Goal: Transaction & Acquisition: Purchase product/service

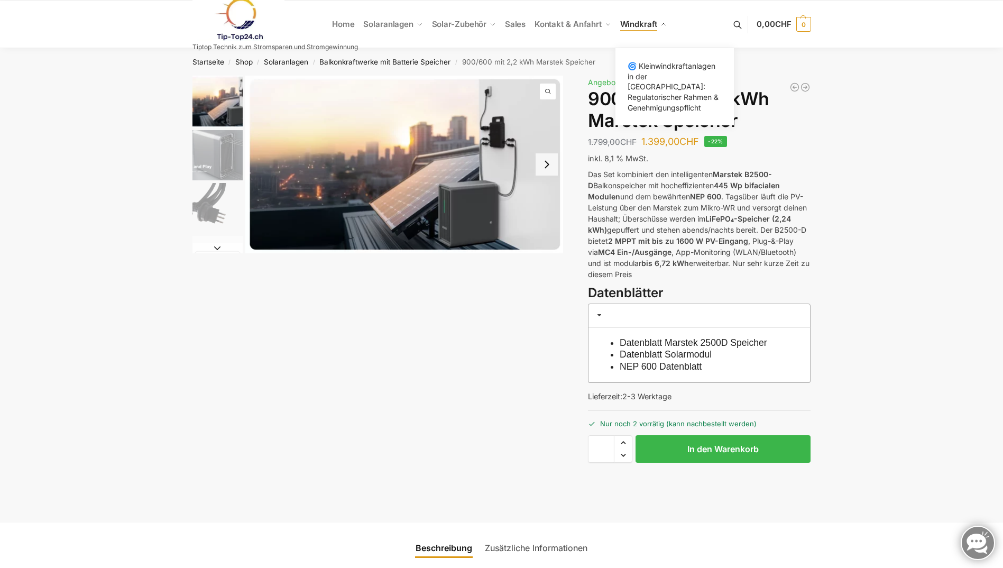
click at [663, 21] on link "Windkraft" at bounding box center [644, 25] width 56 height 48
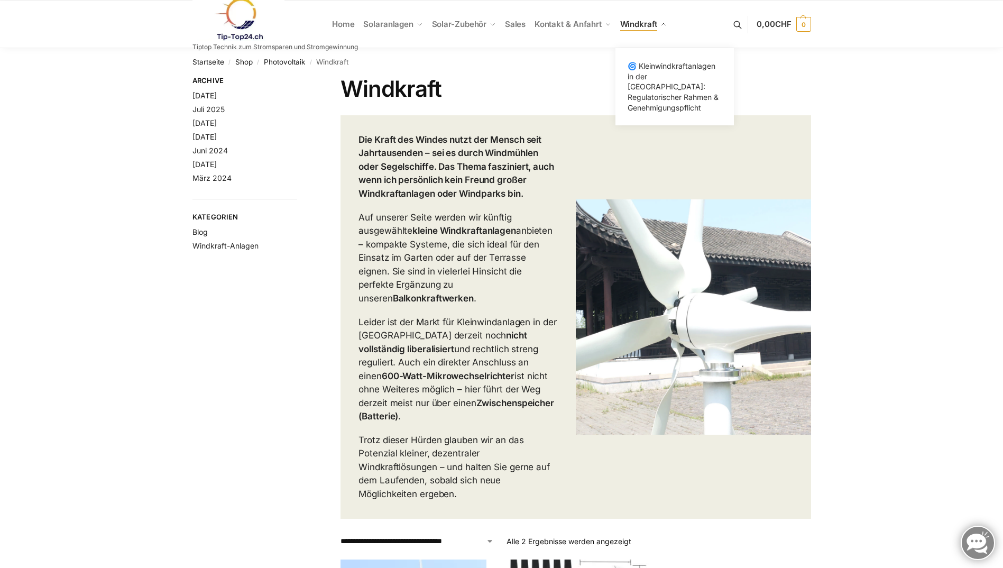
click at [631, 25] on span "Windkraft" at bounding box center [638, 24] width 37 height 10
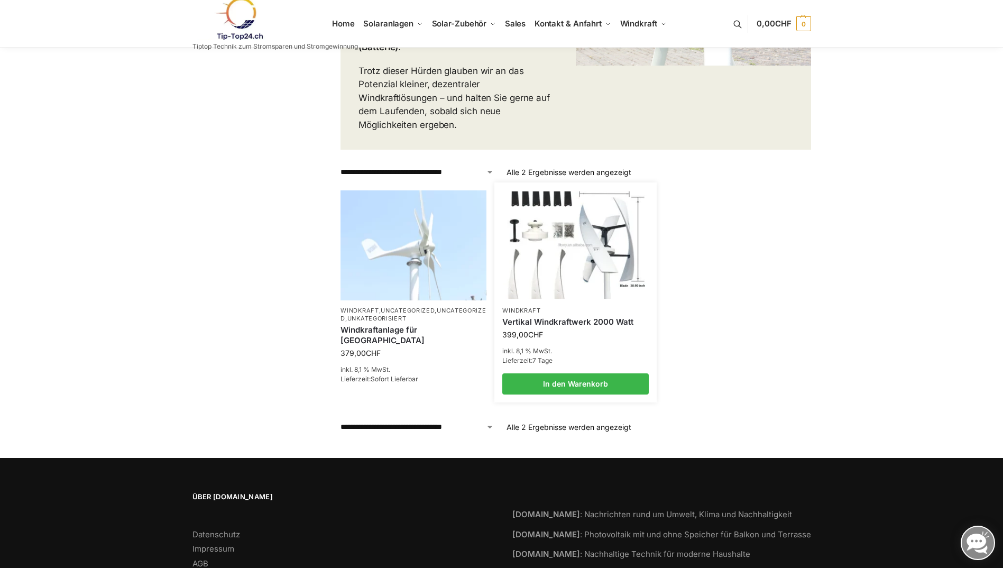
scroll to position [370, 0]
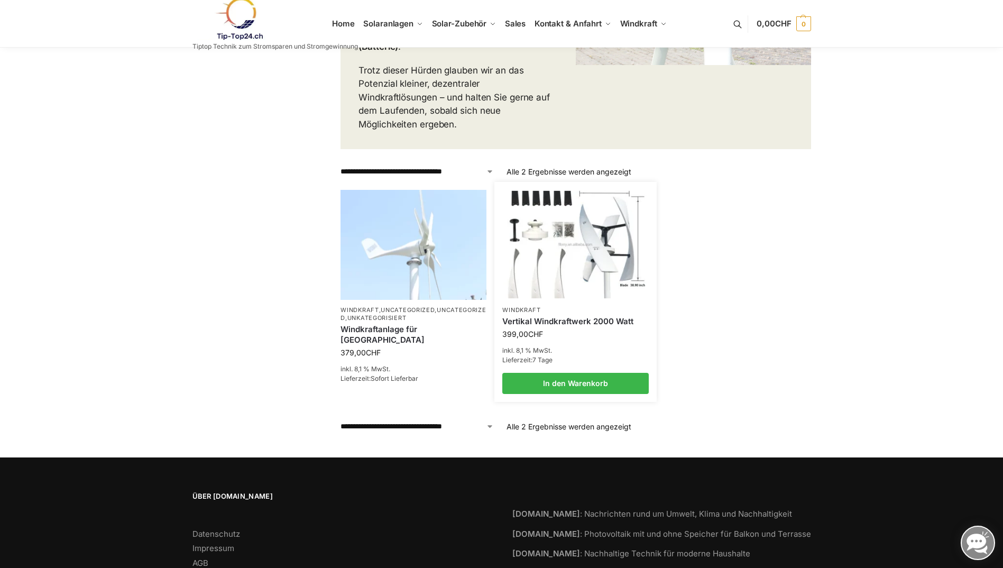
click at [585, 240] on img at bounding box center [575, 244] width 143 height 107
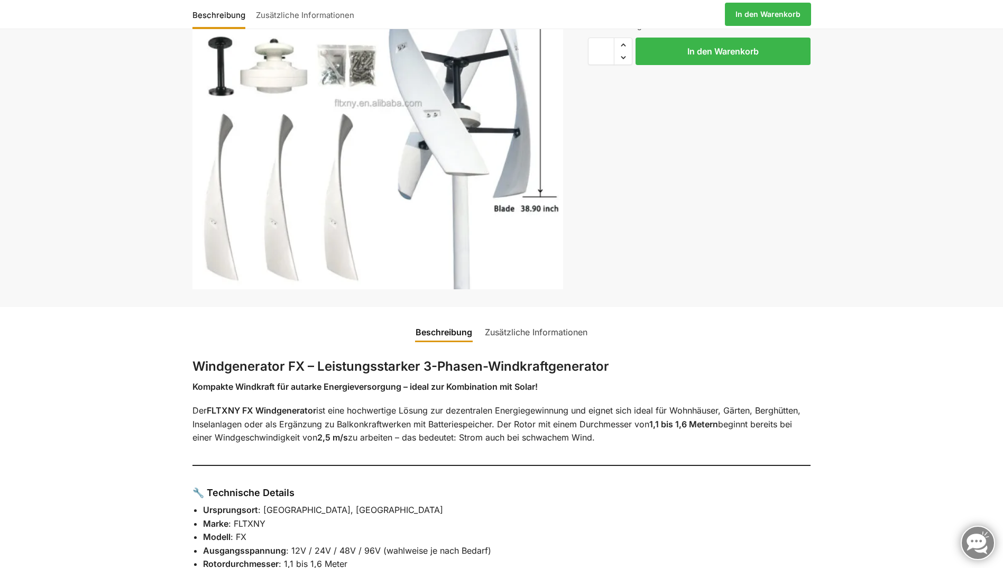
scroll to position [159, 0]
click at [543, 329] on link "Zusätzliche Informationen" at bounding box center [536, 330] width 115 height 25
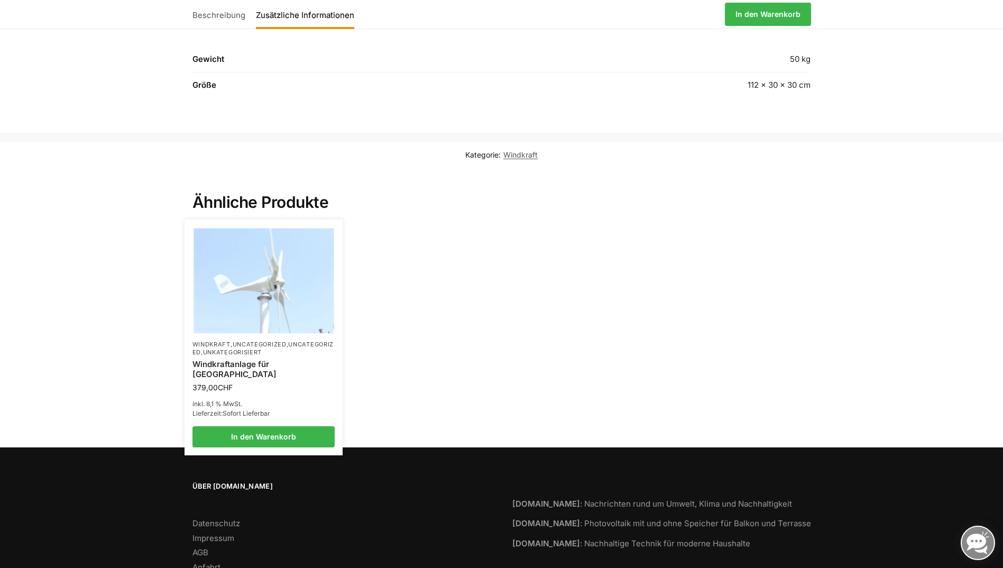
scroll to position [476, 0]
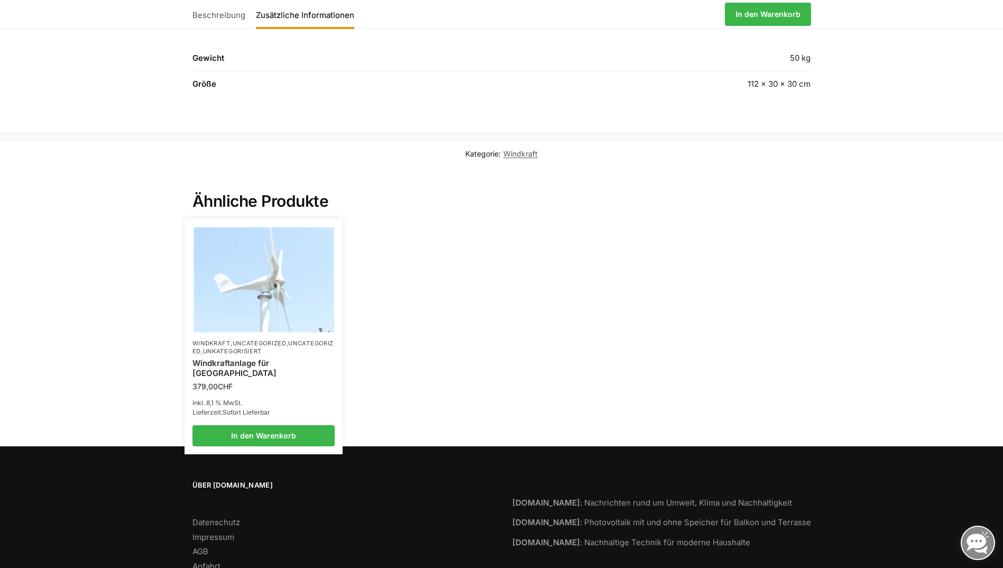
click at [274, 299] on img at bounding box center [264, 279] width 140 height 105
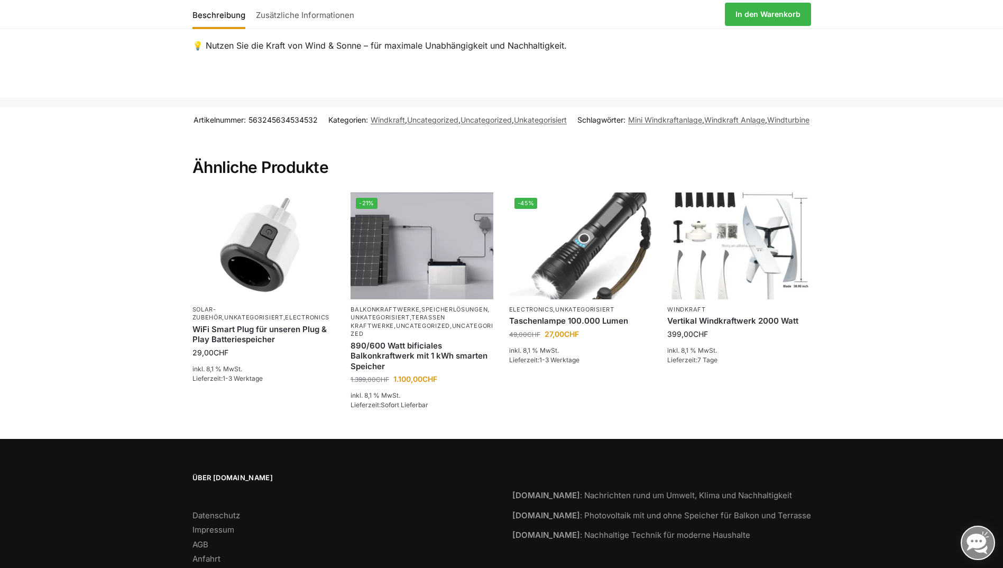
scroll to position [1347, 0]
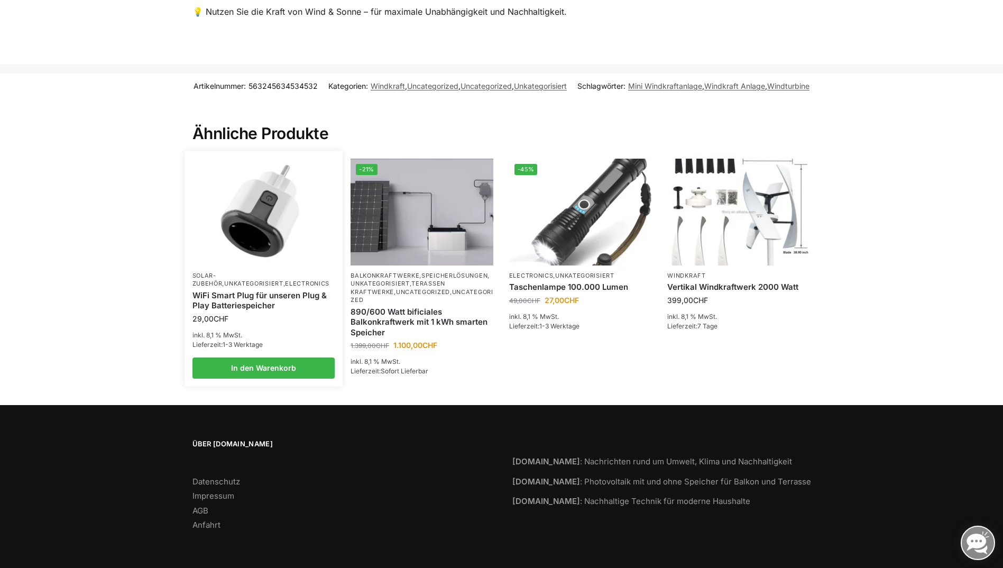
click at [264, 206] on img at bounding box center [264, 212] width 140 height 105
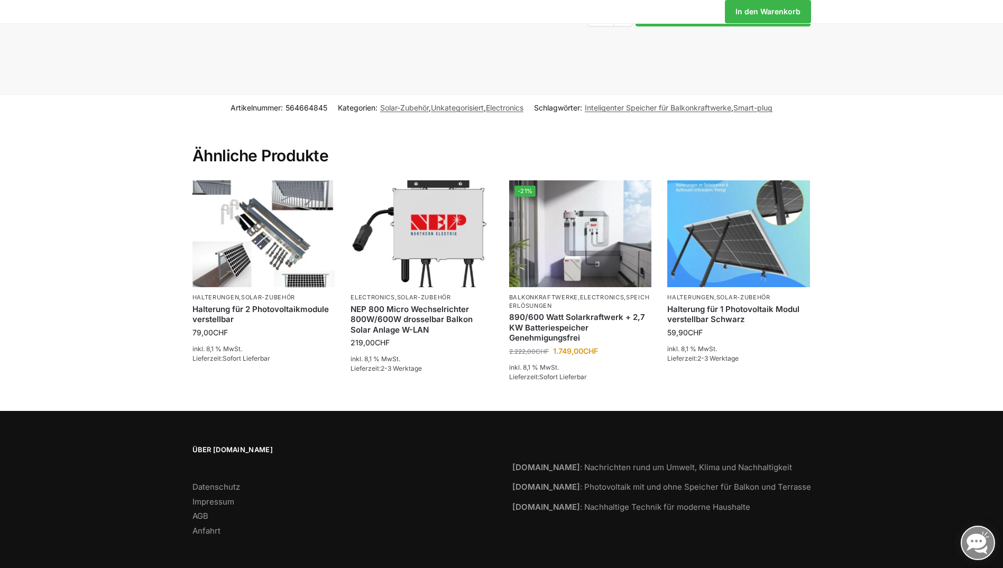
scroll to position [823, 0]
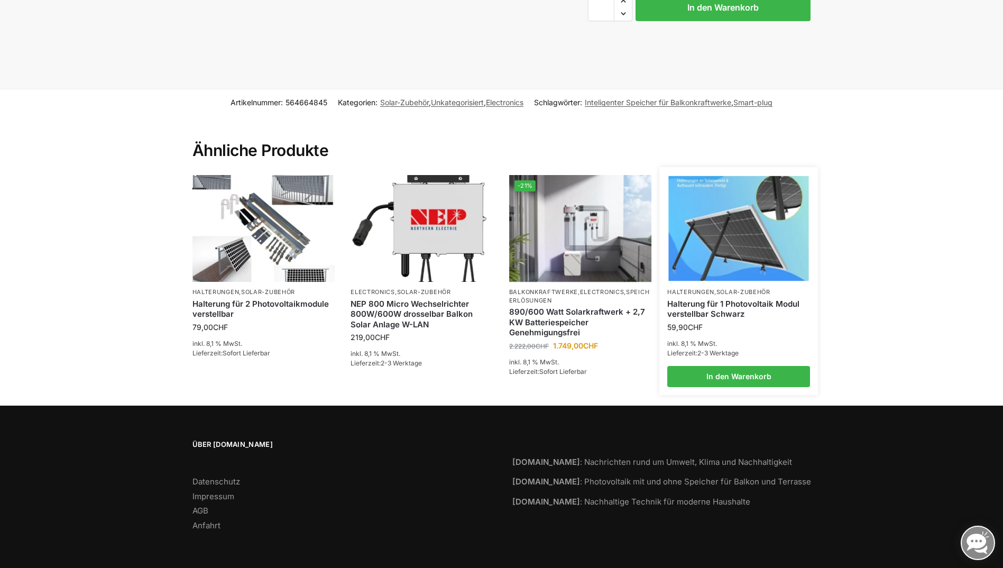
click at [745, 206] on img at bounding box center [739, 228] width 140 height 105
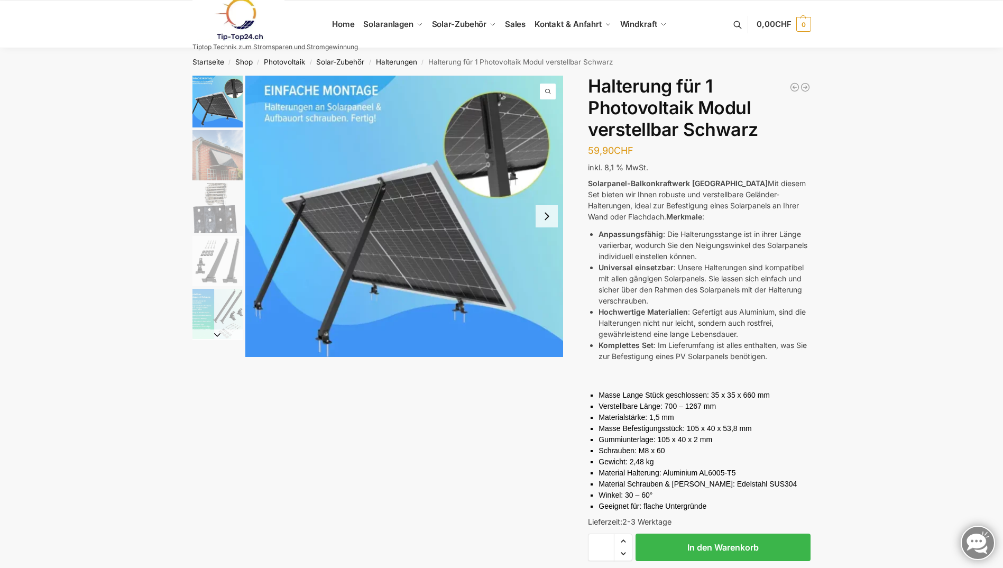
click at [201, 159] on img "2 / 5" at bounding box center [217, 155] width 50 height 50
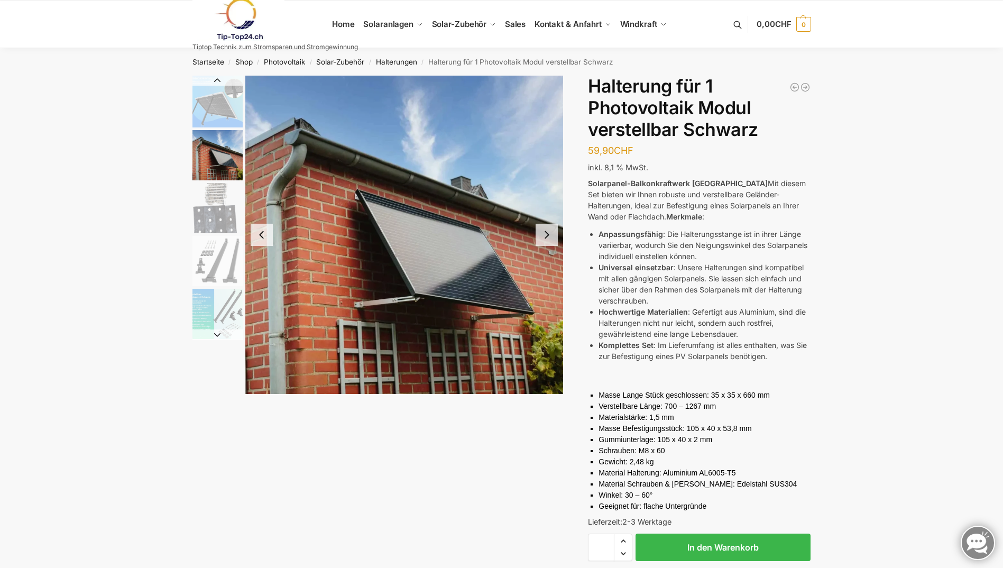
click at [222, 219] on img "3 / 5" at bounding box center [217, 208] width 50 height 50
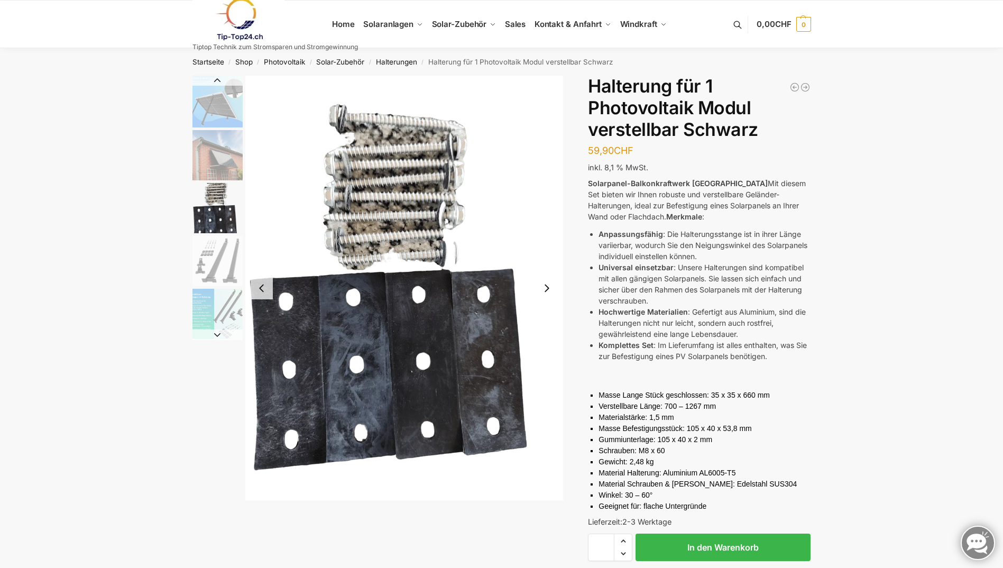
click at [222, 266] on img "4 / 5" at bounding box center [217, 261] width 50 height 50
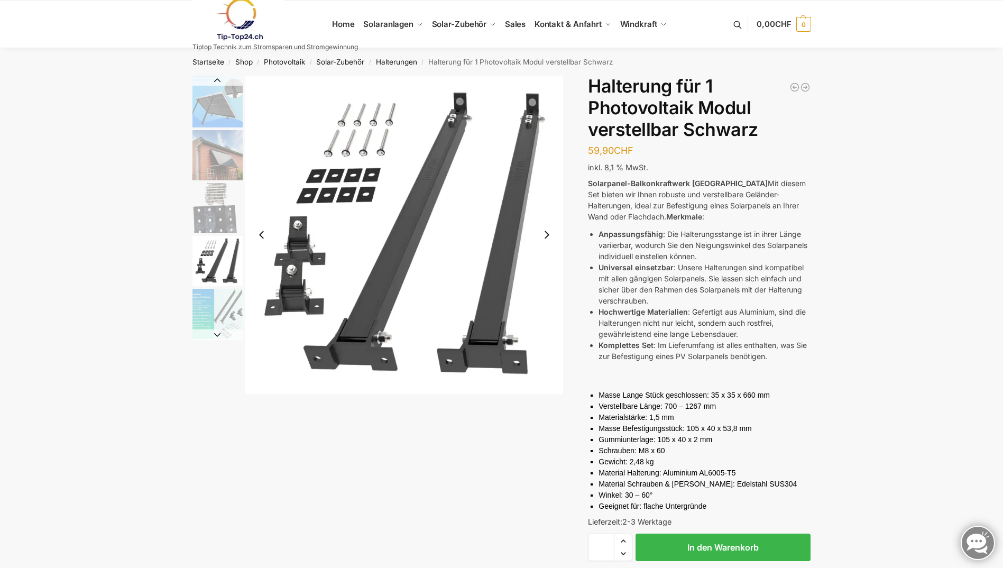
click at [209, 314] on img "5 / 5" at bounding box center [217, 314] width 50 height 50
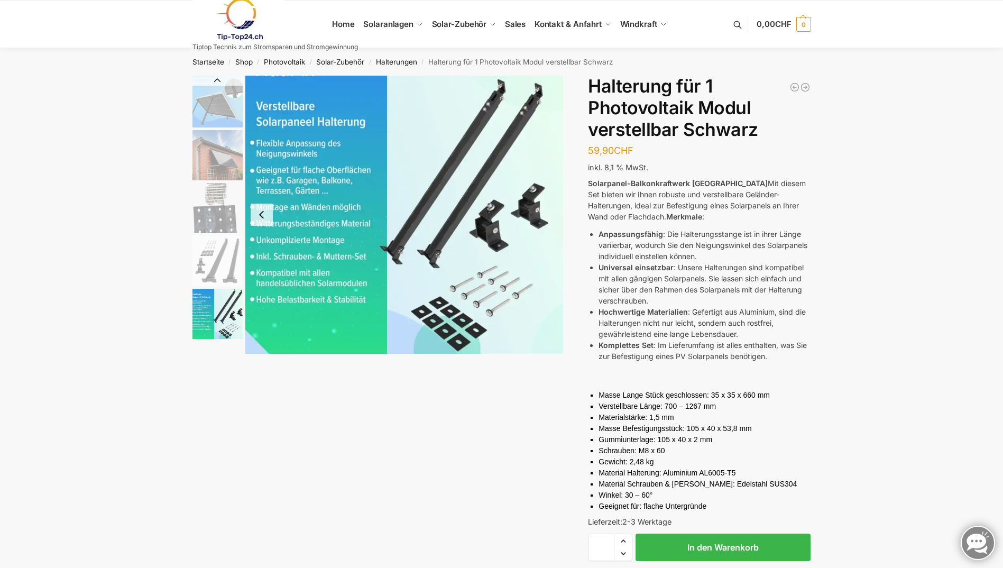
click at [228, 116] on img "1 / 5" at bounding box center [217, 102] width 50 height 52
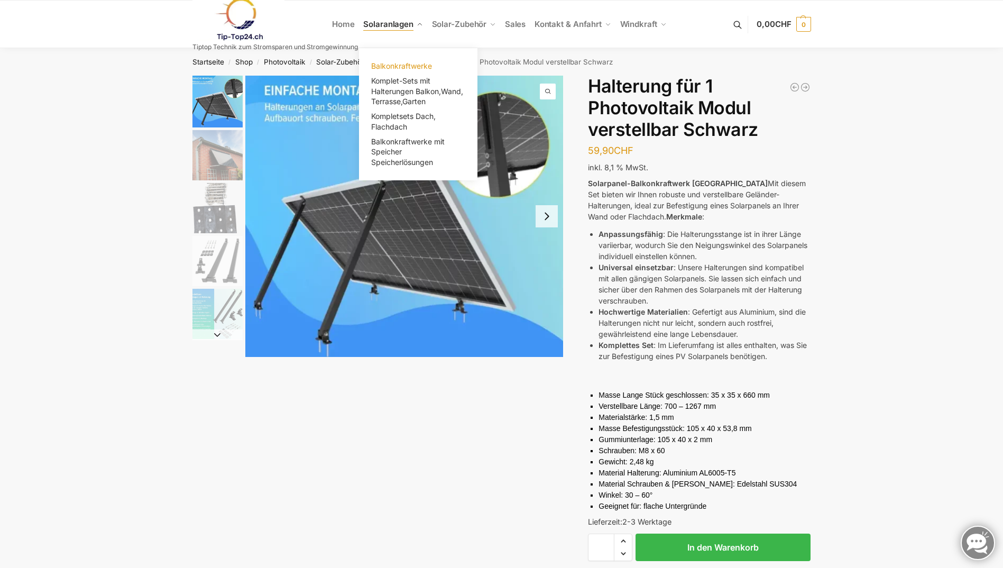
click at [417, 64] on span "Balkonkraftwerke" at bounding box center [401, 65] width 61 height 9
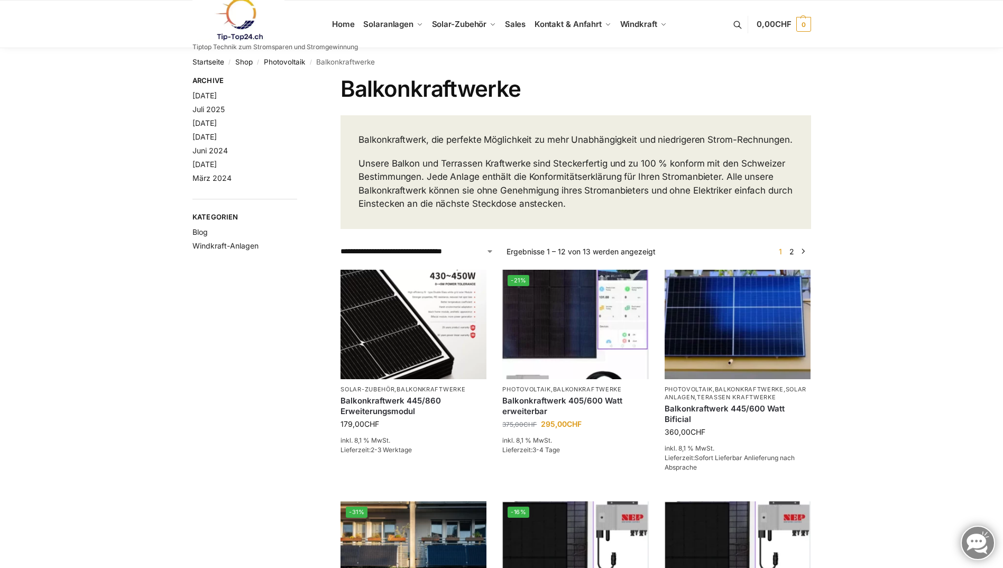
click at [489, 257] on select "**********" at bounding box center [417, 251] width 153 height 11
click at [341, 257] on select "**********" at bounding box center [417, 251] width 153 height 11
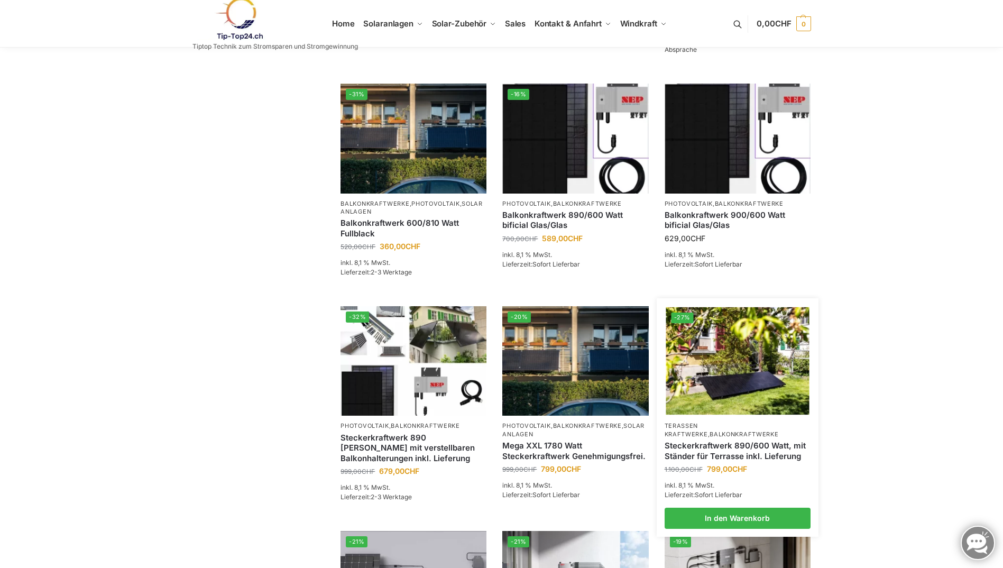
scroll to position [417, 0]
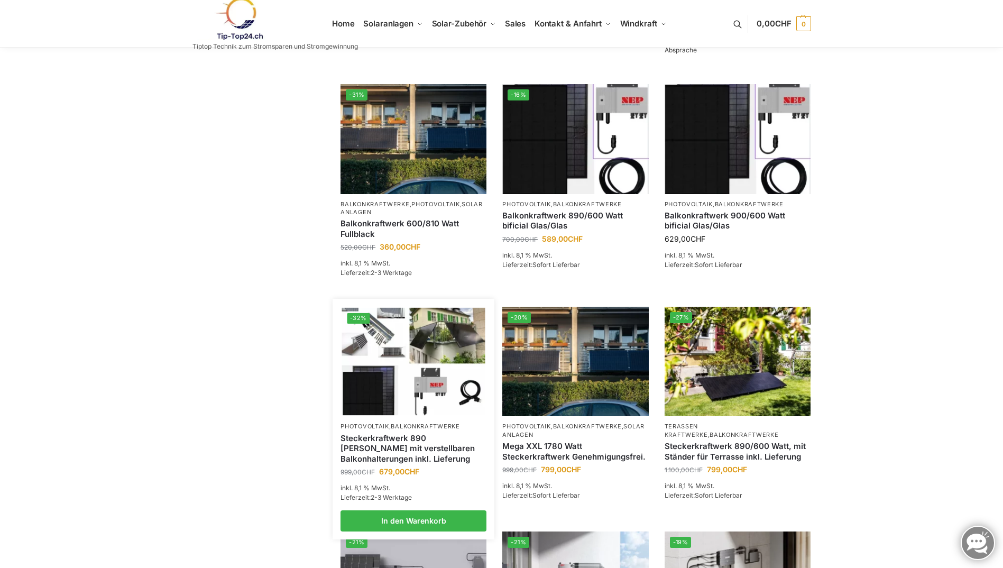
click at [388, 352] on img at bounding box center [413, 361] width 143 height 107
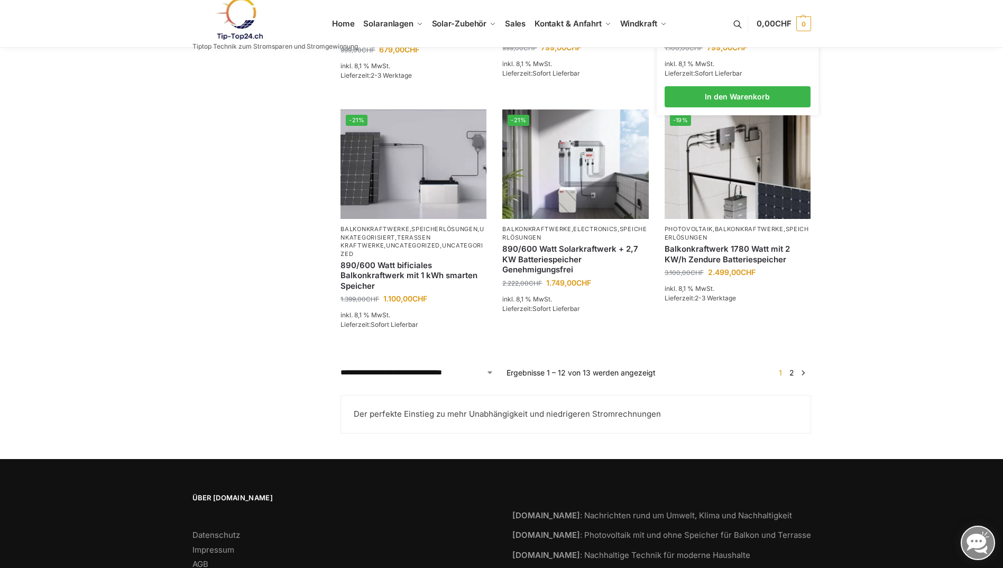
scroll to position [840, 0]
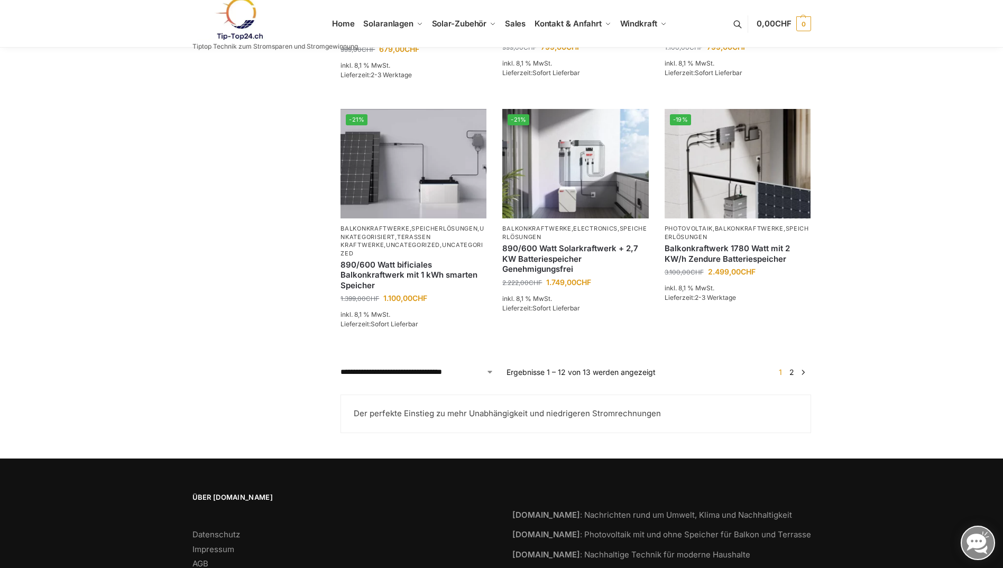
click at [803, 375] on link "→" at bounding box center [803, 371] width 8 height 11
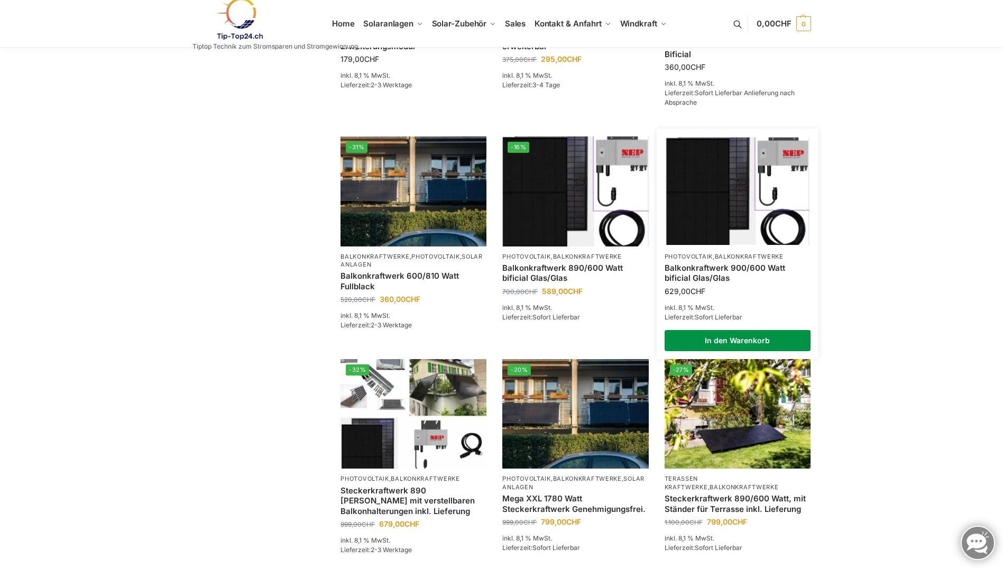
scroll to position [364, 0]
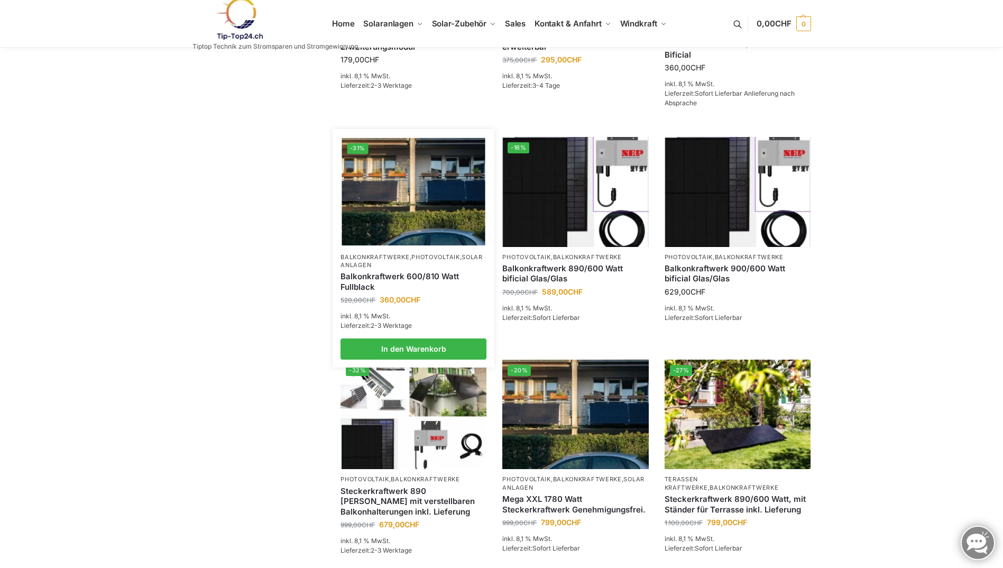
click at [434, 224] on img at bounding box center [413, 191] width 143 height 107
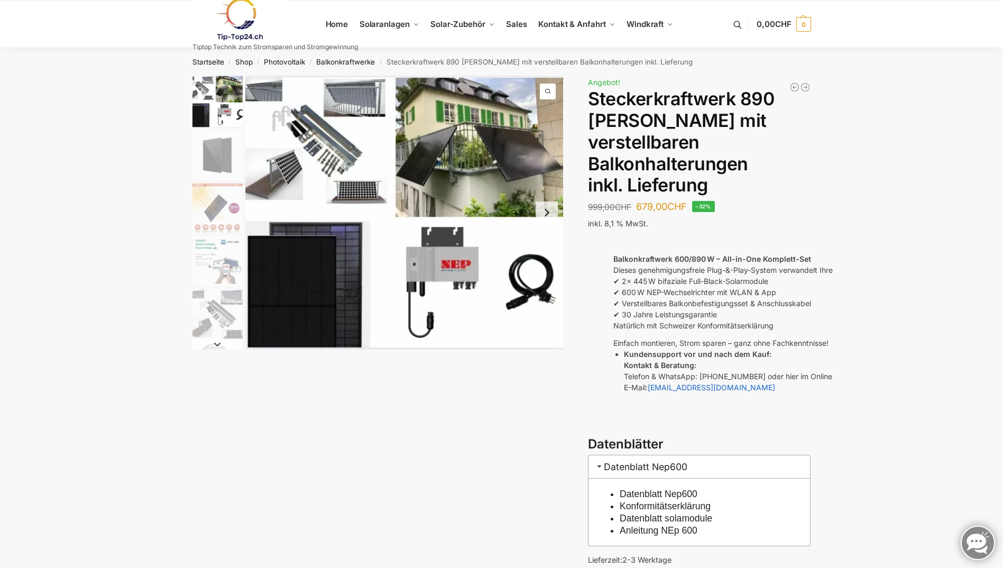
click at [313, 161] on img "1 / 10" at bounding box center [404, 213] width 318 height 274
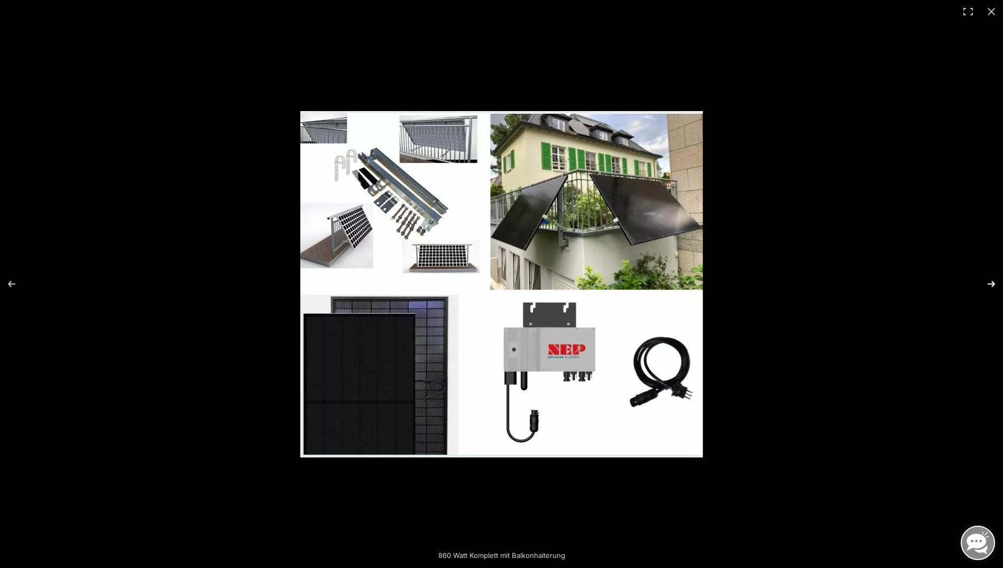
click at [993, 284] on button "Next (arrow right)" at bounding box center [984, 284] width 37 height 53
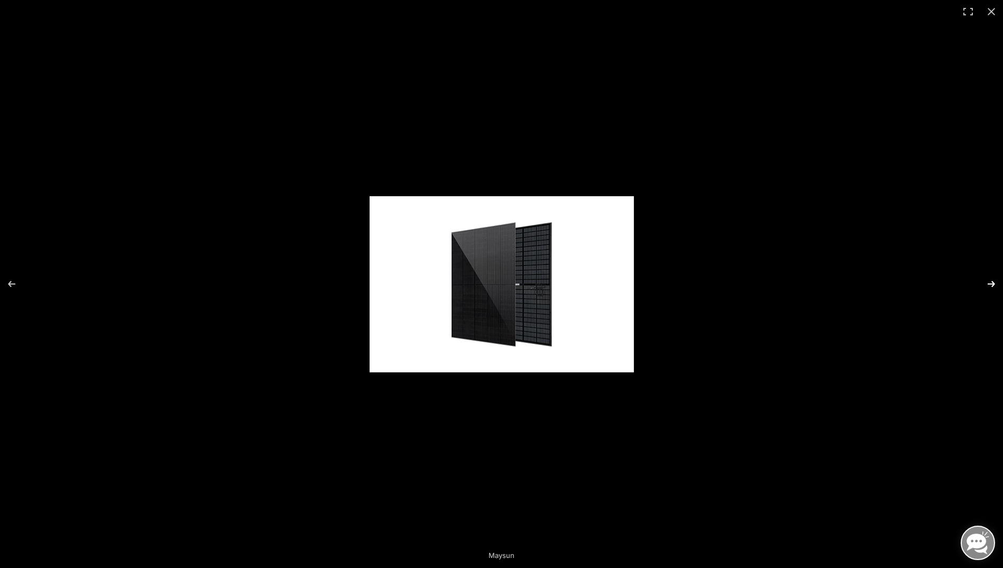
click at [993, 284] on button "Next (arrow right)" at bounding box center [984, 284] width 37 height 53
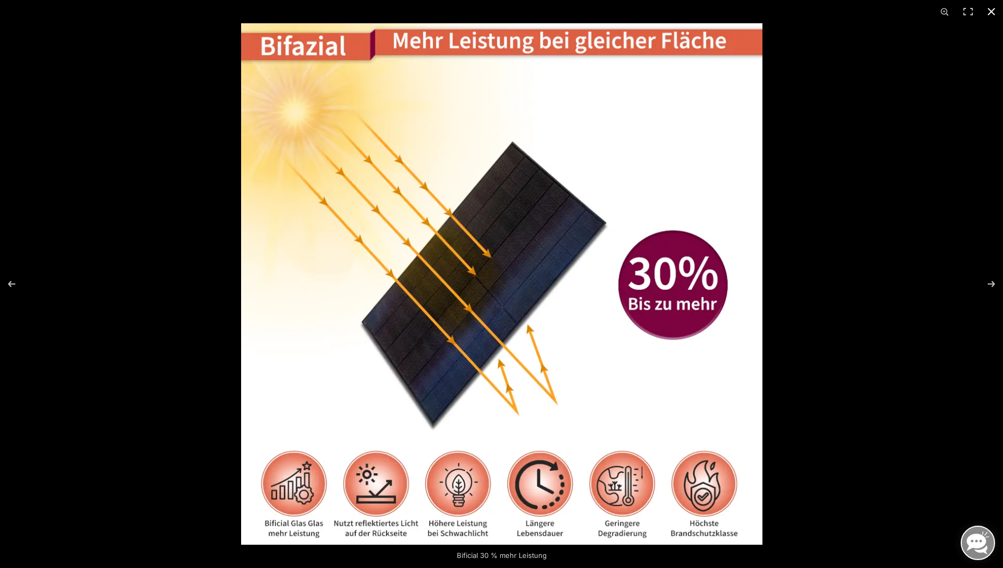
click at [992, 12] on button "Close (Esc)" at bounding box center [991, 11] width 23 height 23
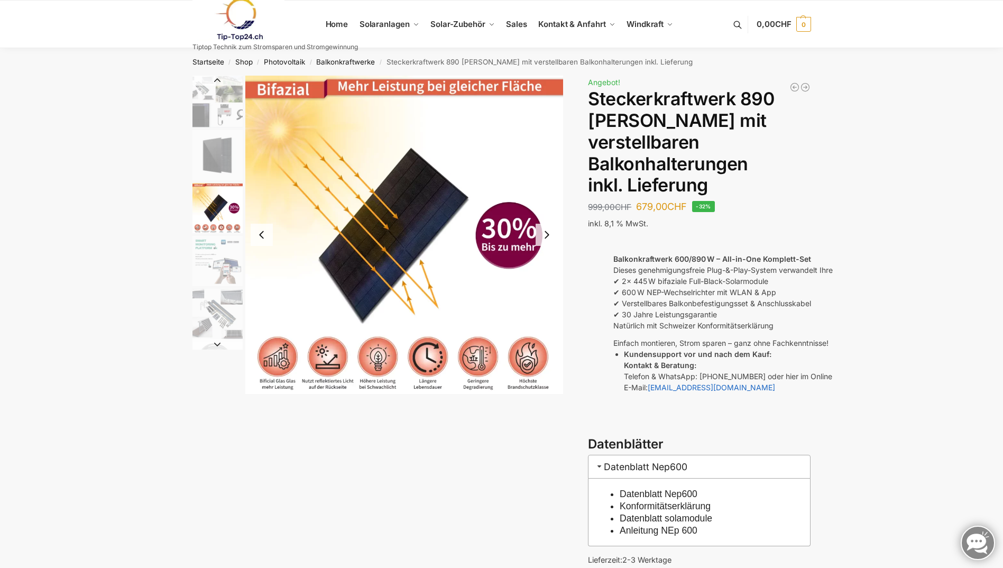
click at [548, 234] on button "Next slide" at bounding box center [547, 235] width 22 height 22
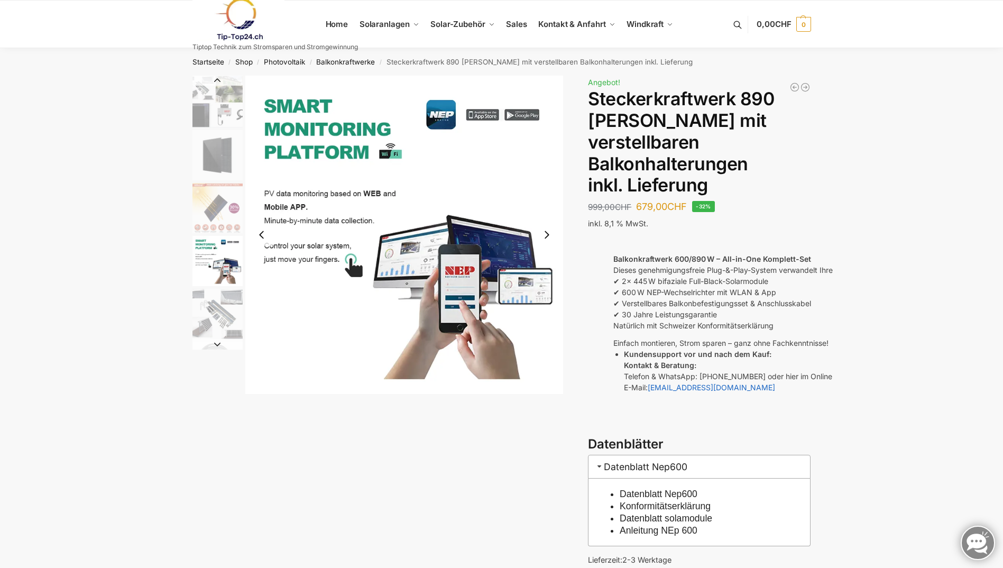
click at [546, 233] on button "Next slide" at bounding box center [547, 235] width 22 height 22
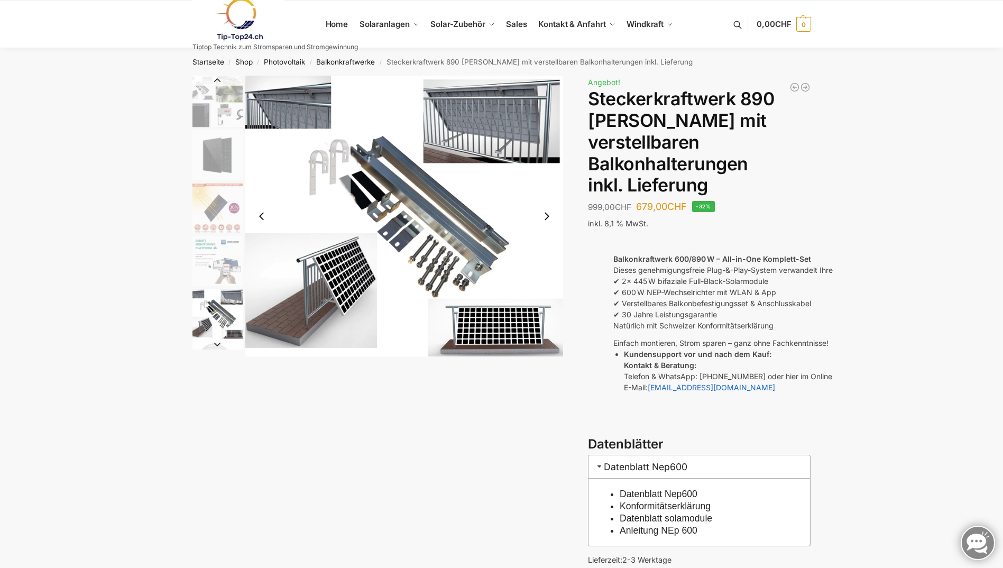
click at [549, 214] on button "Next slide" at bounding box center [547, 216] width 22 height 22
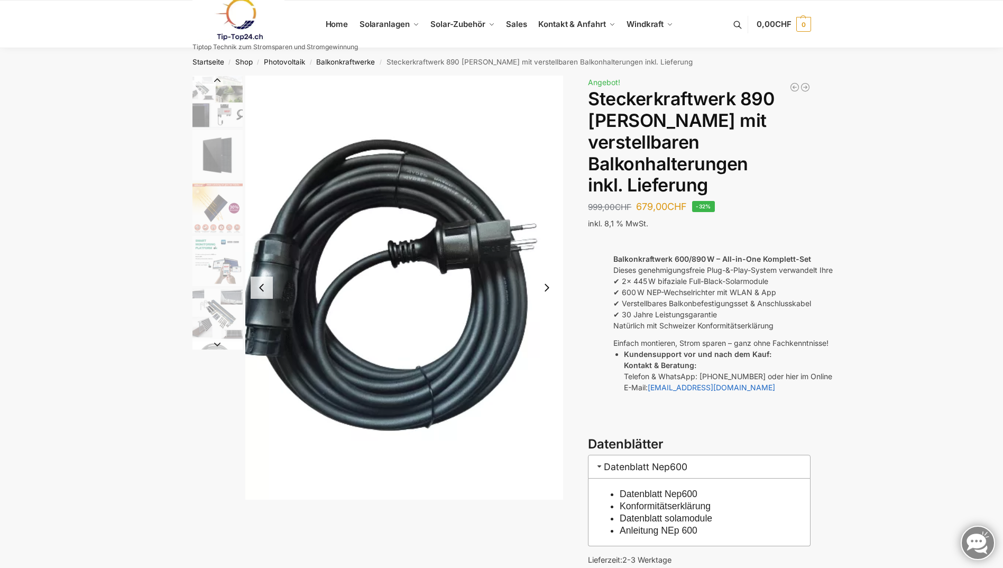
click at [548, 284] on button "Next slide" at bounding box center [547, 288] width 22 height 22
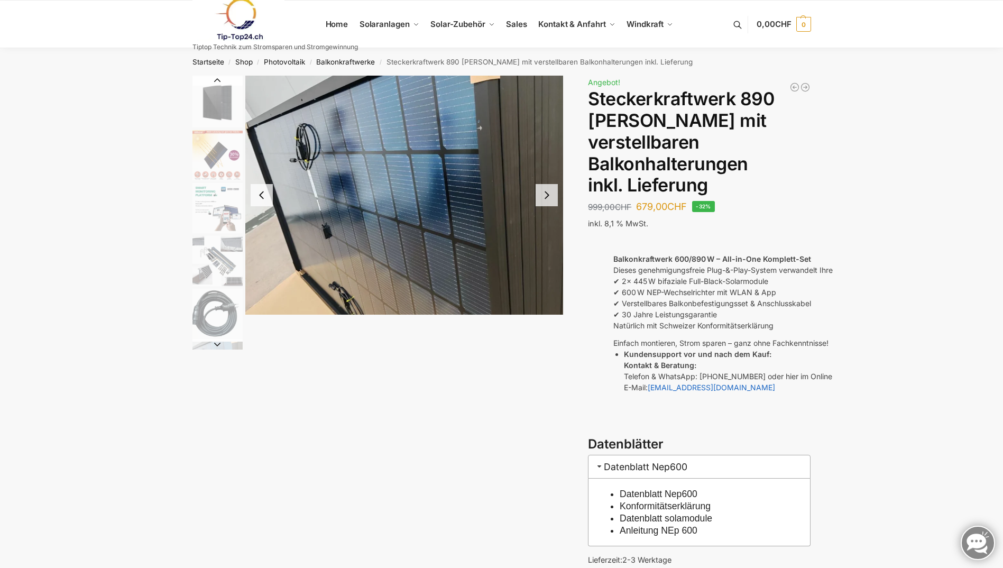
click at [550, 197] on button "Next slide" at bounding box center [547, 195] width 22 height 22
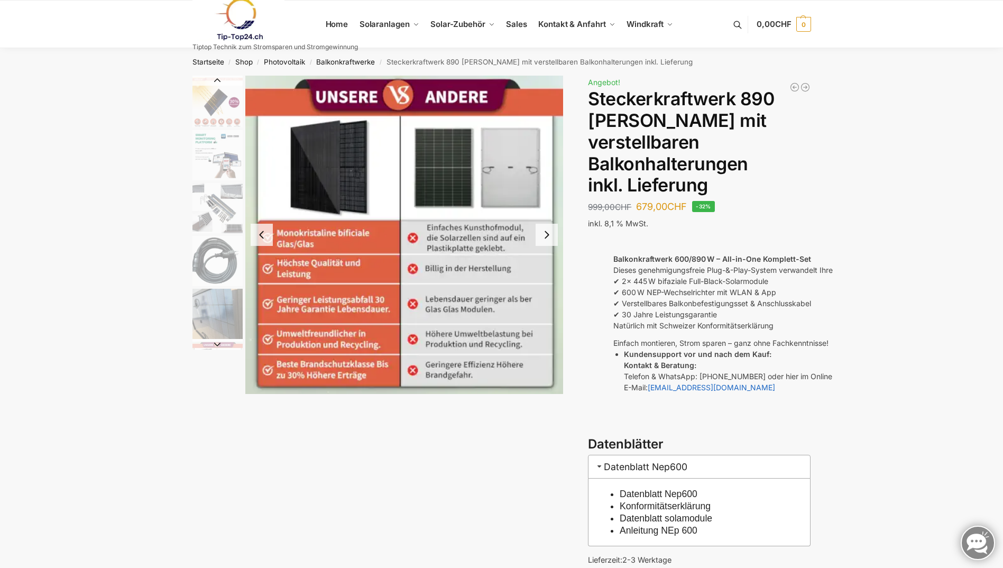
click at [550, 233] on button "Next slide" at bounding box center [547, 235] width 22 height 22
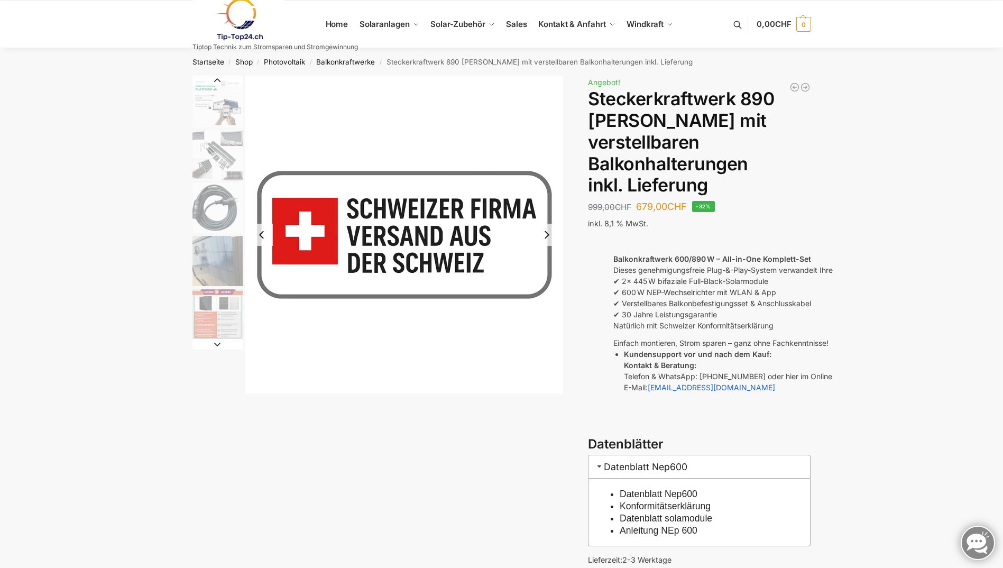
click at [548, 234] on button "Next slide" at bounding box center [547, 235] width 22 height 22
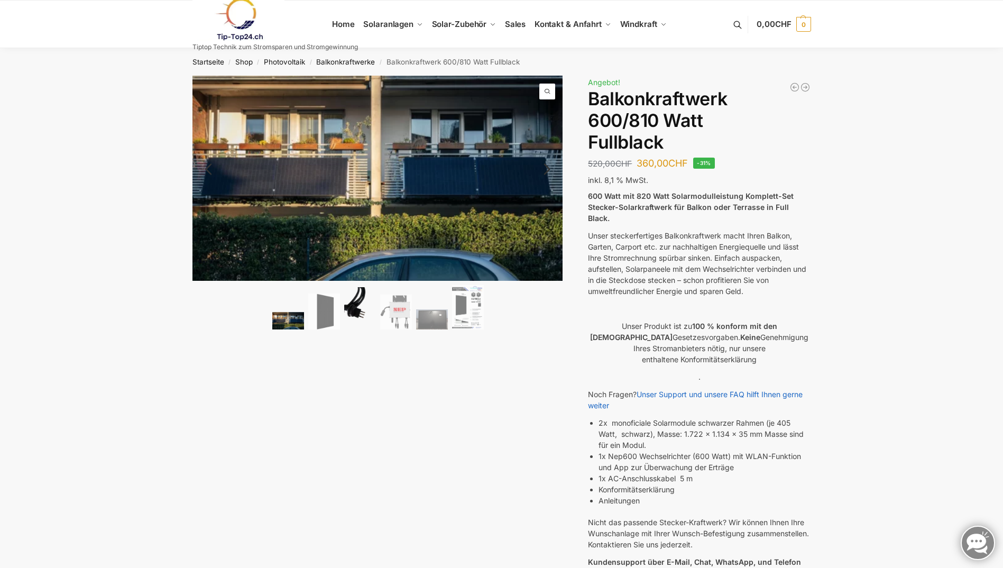
click at [350, 307] on img at bounding box center [360, 308] width 32 height 42
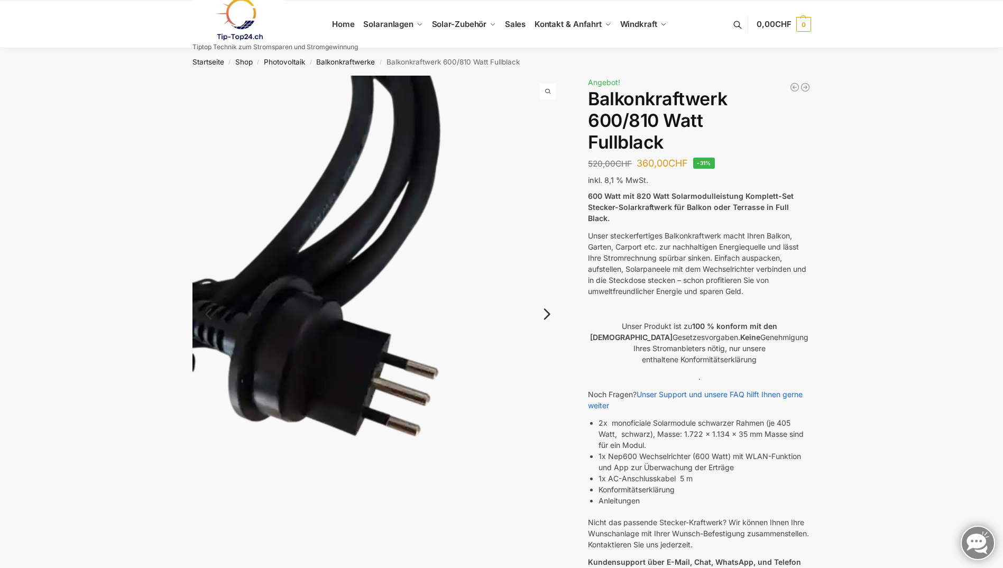
click at [550, 314] on link "Next" at bounding box center [545, 319] width 35 height 11
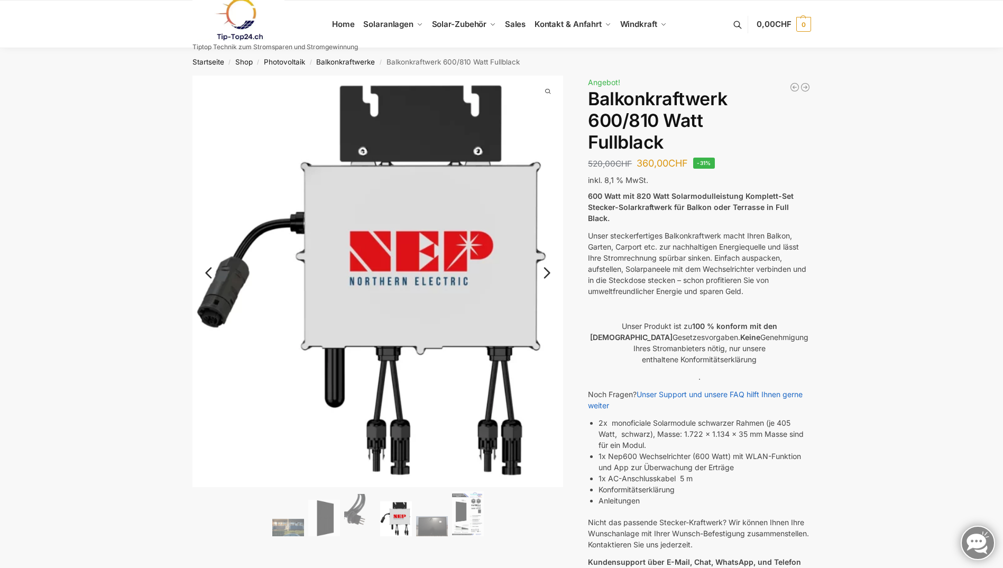
click at [548, 275] on link "Next" at bounding box center [545, 278] width 35 height 11
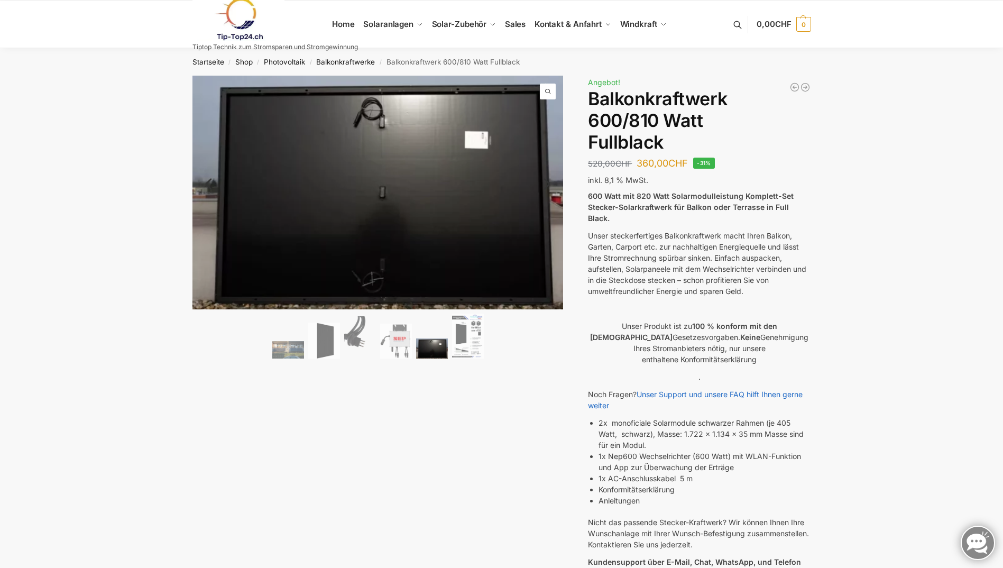
click at [427, 347] on img at bounding box center [432, 348] width 32 height 20
click at [462, 336] on img at bounding box center [468, 336] width 32 height 45
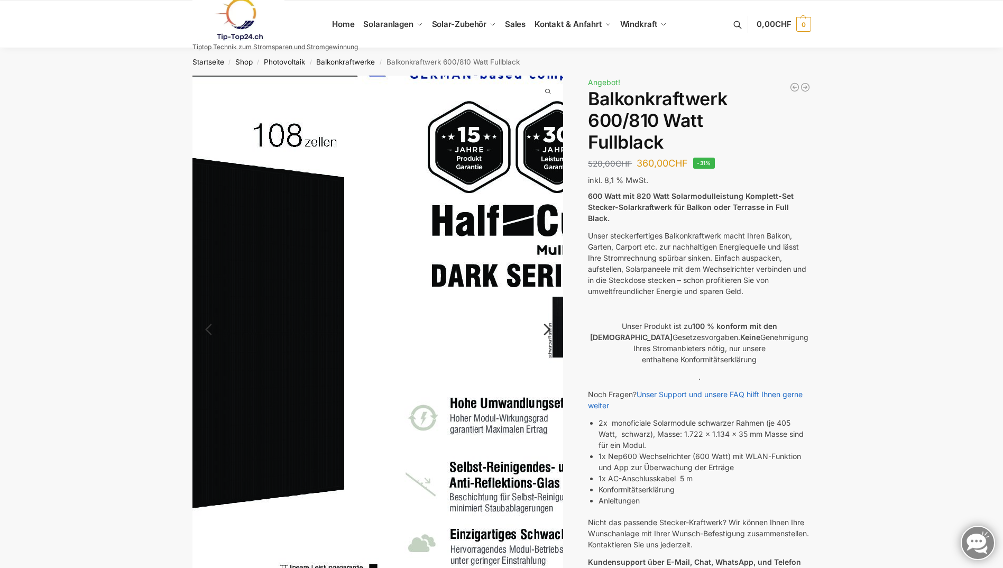
click at [392, 277] on img at bounding box center [370, 370] width 559 height 792
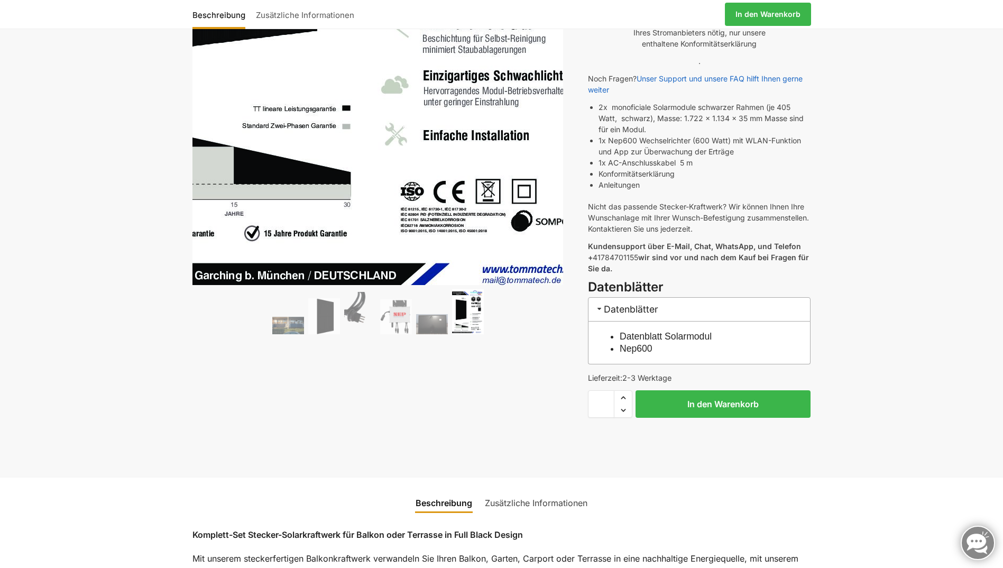
scroll to position [316, 0]
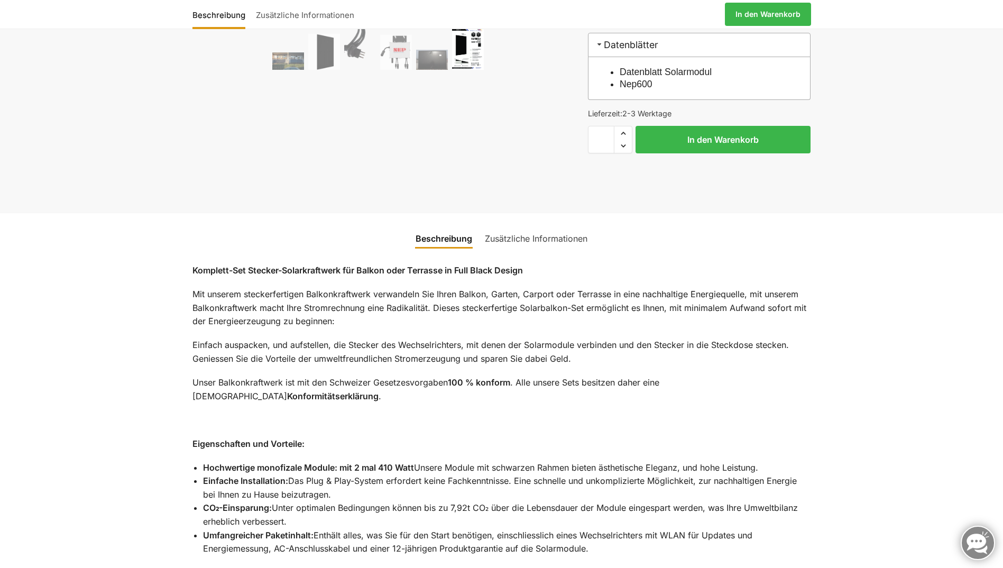
scroll to position [581, 0]
click at [641, 78] on link "Nep600" at bounding box center [636, 83] width 33 height 11
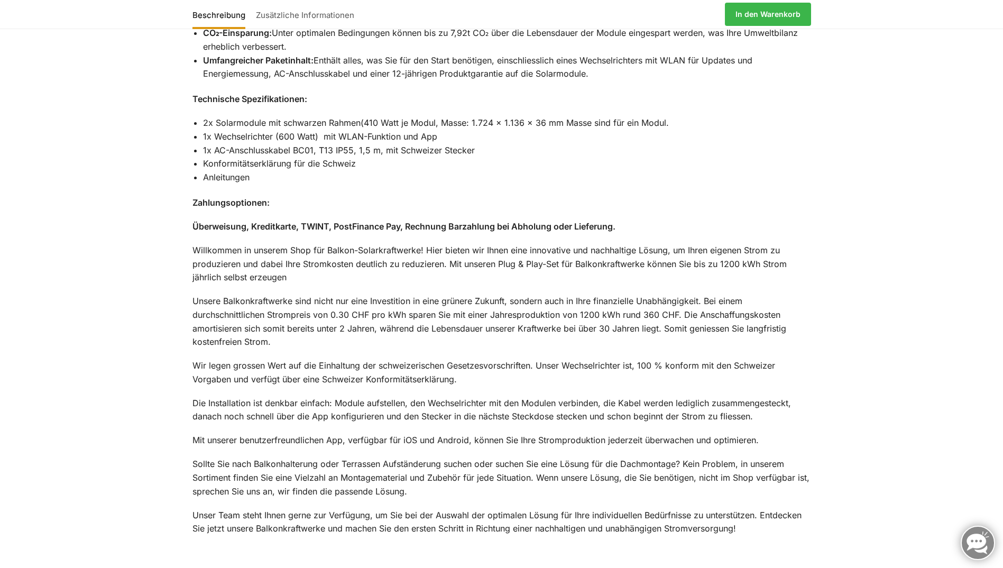
scroll to position [1055, 0]
